Goal: Task Accomplishment & Management: Use online tool/utility

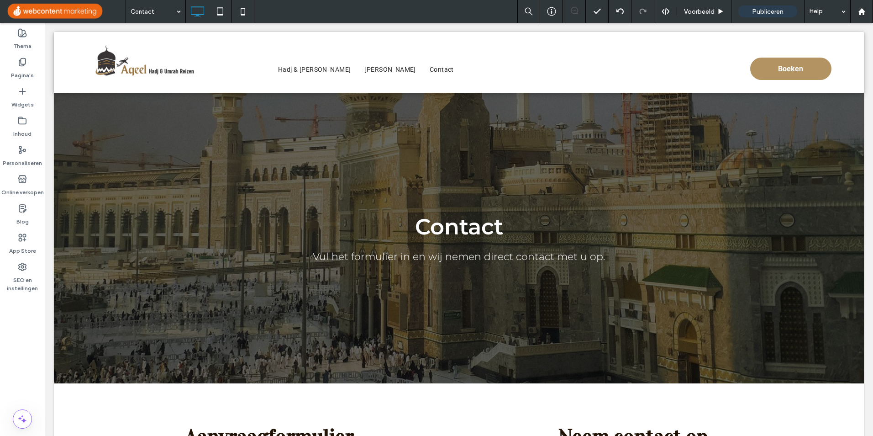
click at [680, 9] on div "Voorbeeld" at bounding box center [704, 12] width 54 height 8
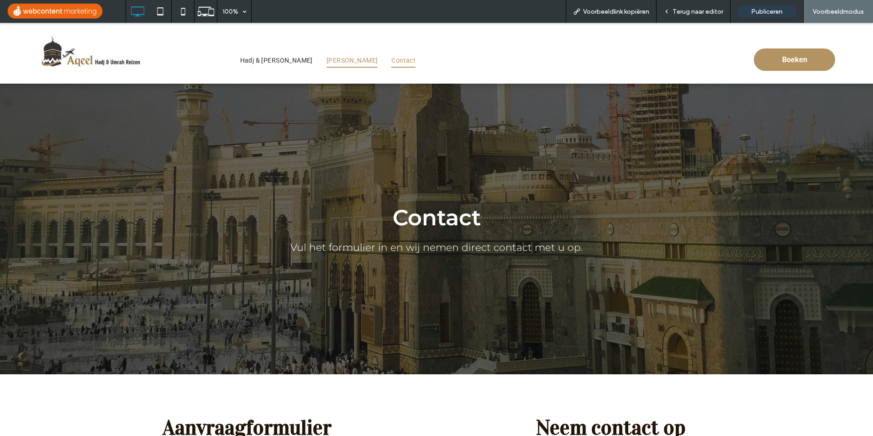
click at [333, 60] on span "Umrah Reizen" at bounding box center [352, 60] width 51 height 14
click at [701, 11] on span "Terug naar editor" at bounding box center [698, 12] width 51 height 8
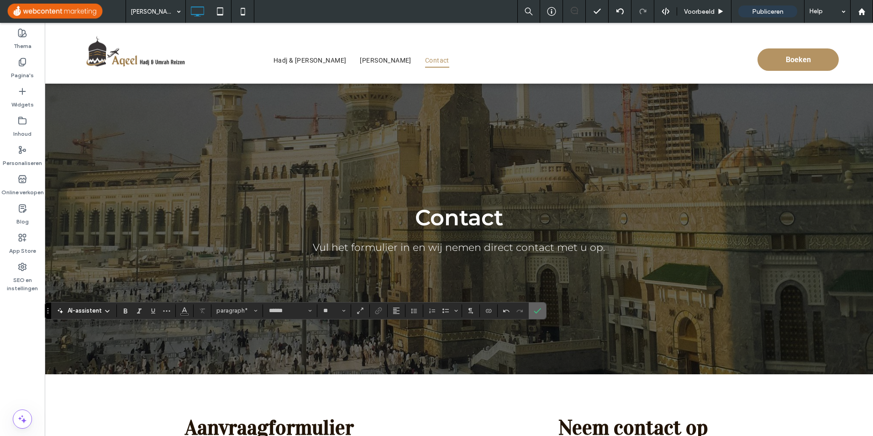
click at [536, 313] on icon "Bevestigen" at bounding box center [537, 310] width 7 height 7
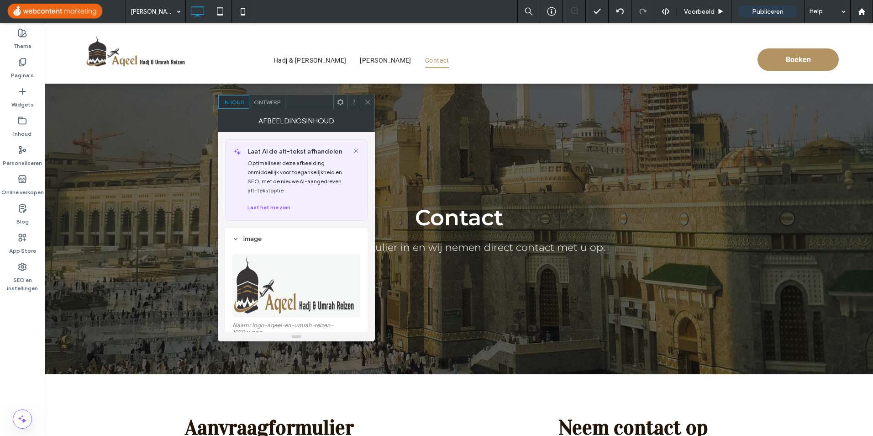
click at [324, 285] on img at bounding box center [296, 285] width 129 height 63
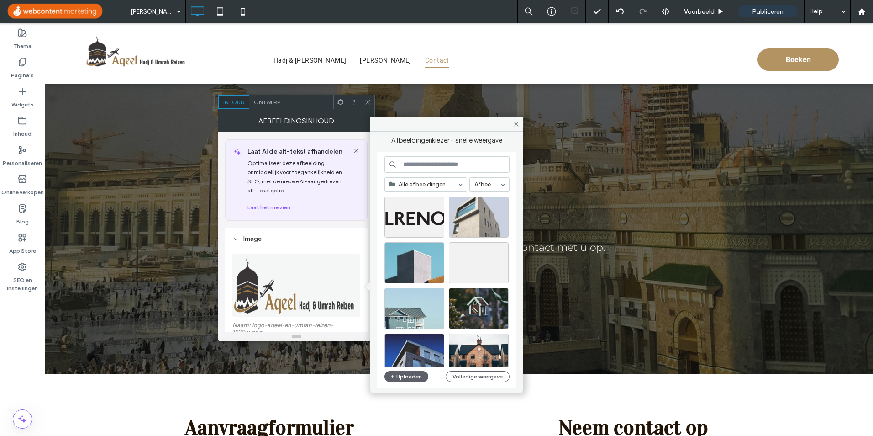
scroll to position [628, 0]
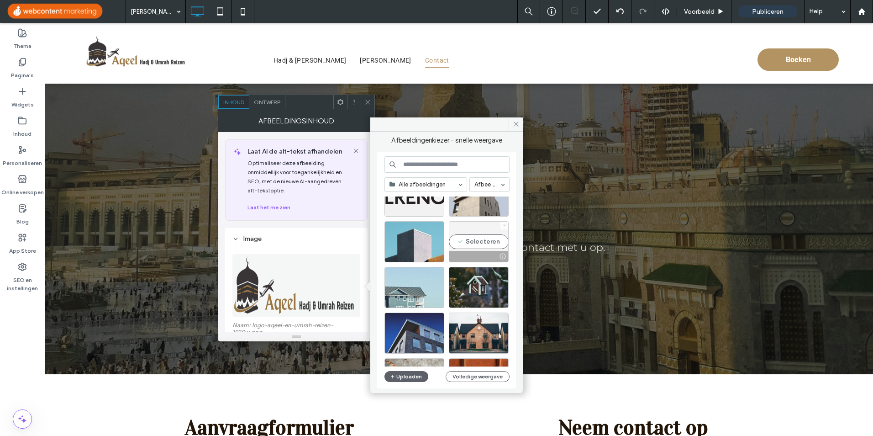
click at [504, 225] on icon at bounding box center [505, 225] width 4 height 4
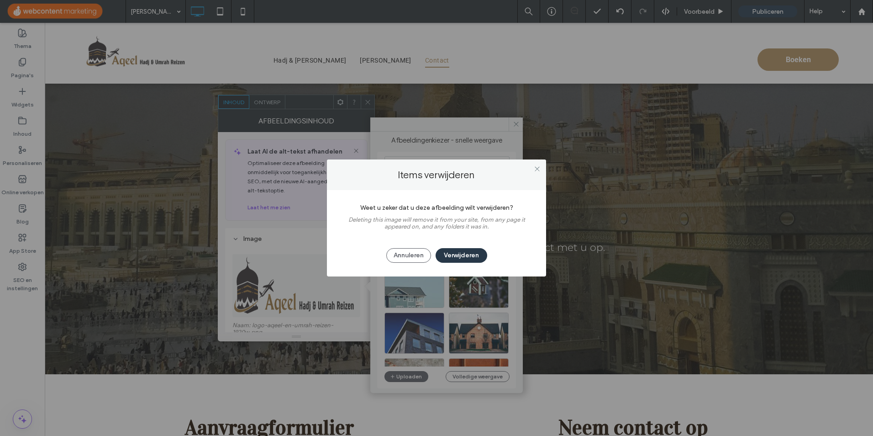
click at [471, 260] on button "Verwijderen" at bounding box center [462, 255] width 52 height 15
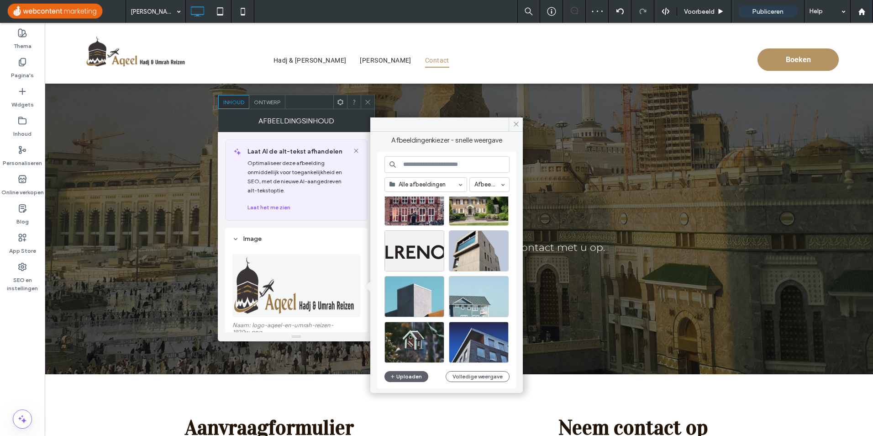
scroll to position [538, 0]
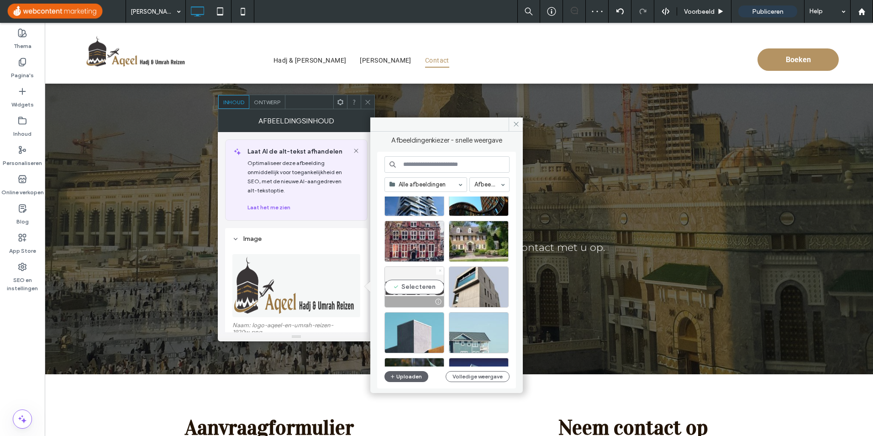
click at [441, 270] on use at bounding box center [440, 270] width 2 height 2
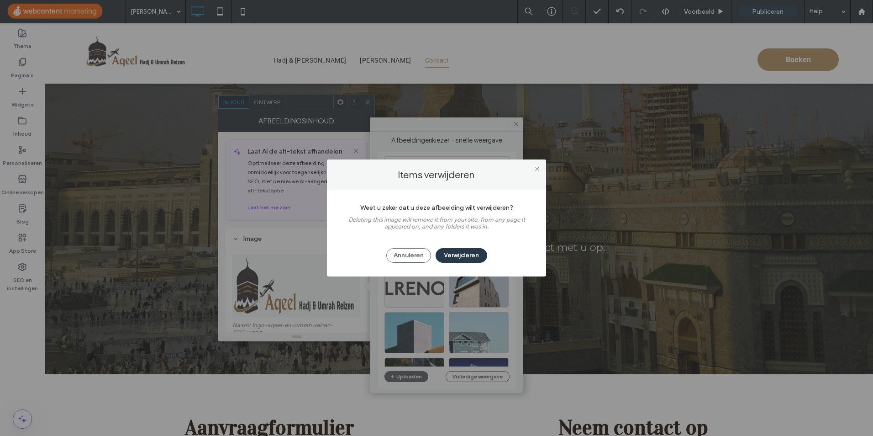
click at [464, 254] on button "Verwijderen" at bounding box center [462, 255] width 52 height 15
